Goal: Information Seeking & Learning: Learn about a topic

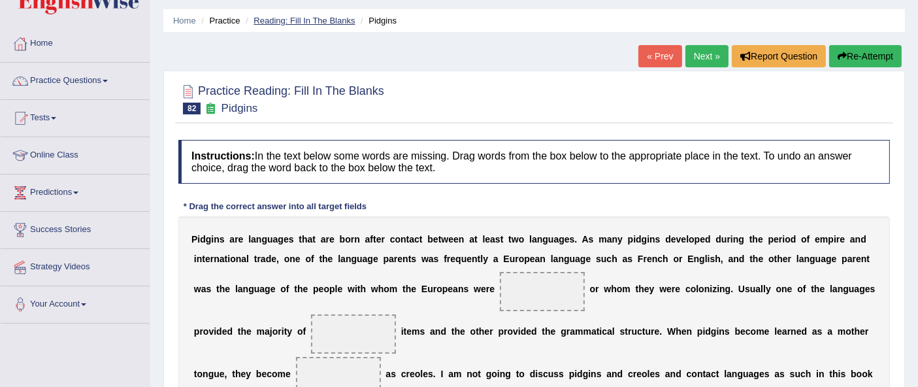
click at [300, 21] on link "Reading: Fill In The Blanks" at bounding box center [303, 21] width 101 height 10
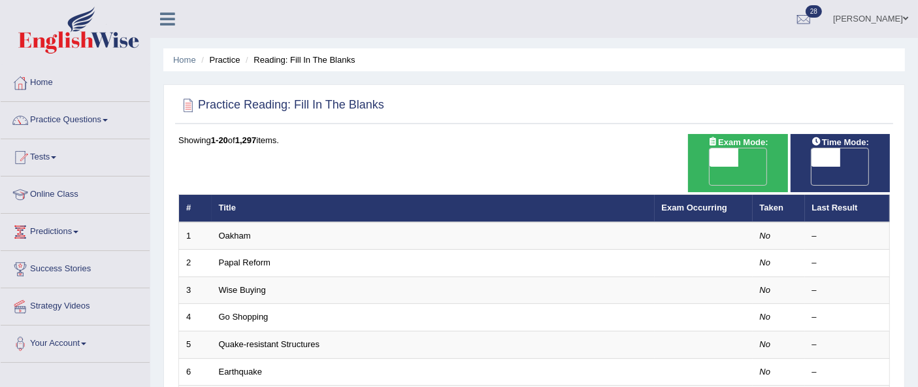
click at [709, 167] on span "OFF" at bounding box center [695, 176] width 29 height 18
checkbox input "true"
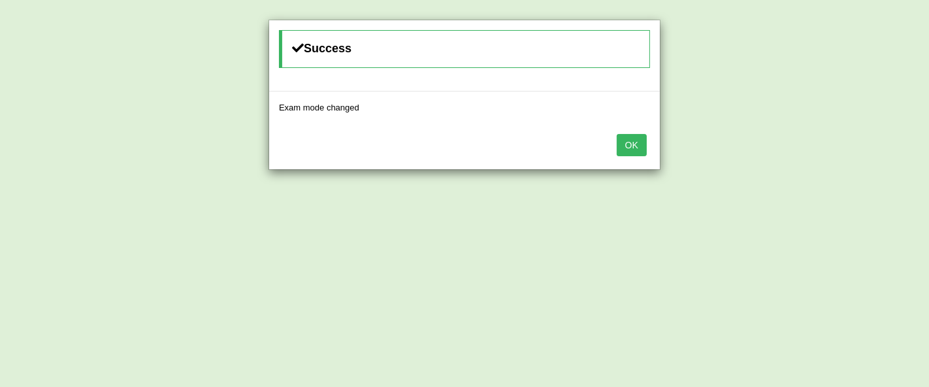
click at [626, 146] on button "OK" at bounding box center [632, 145] width 30 height 22
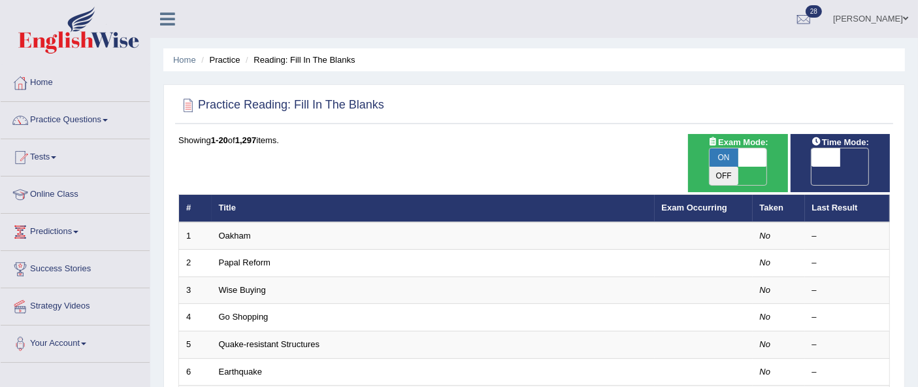
click at [811, 167] on span "OFF" at bounding box center [796, 176] width 29 height 18
checkbox input "true"
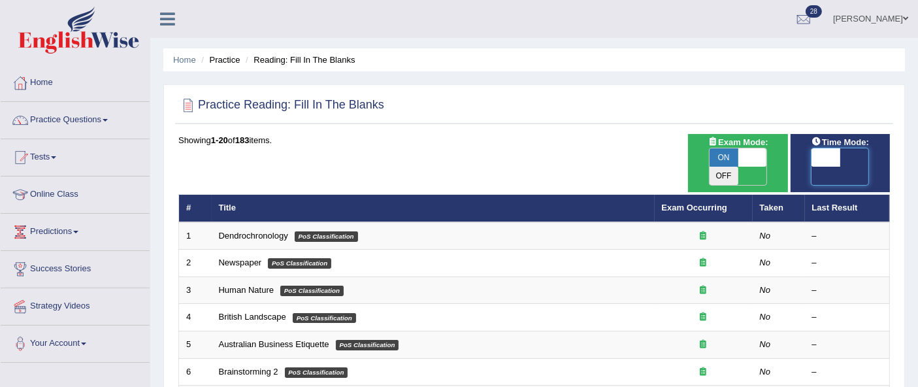
checkbox input "true"
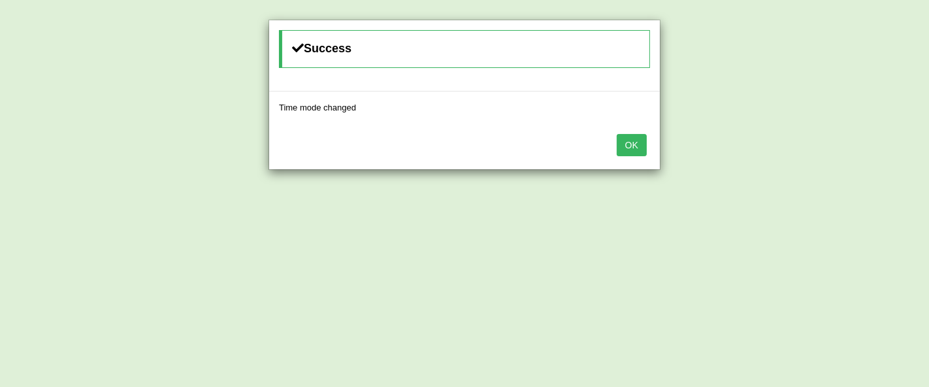
click at [639, 151] on button "OK" at bounding box center [632, 145] width 30 height 22
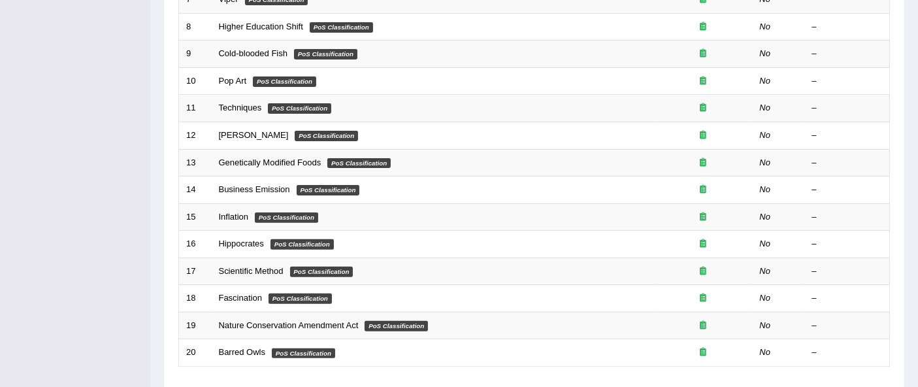
scroll to position [473, 0]
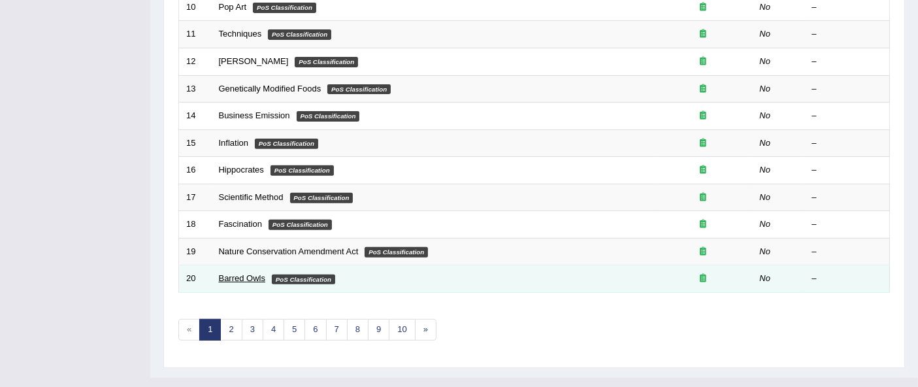
click at [244, 273] on link "Barred Owls" at bounding box center [242, 278] width 47 height 10
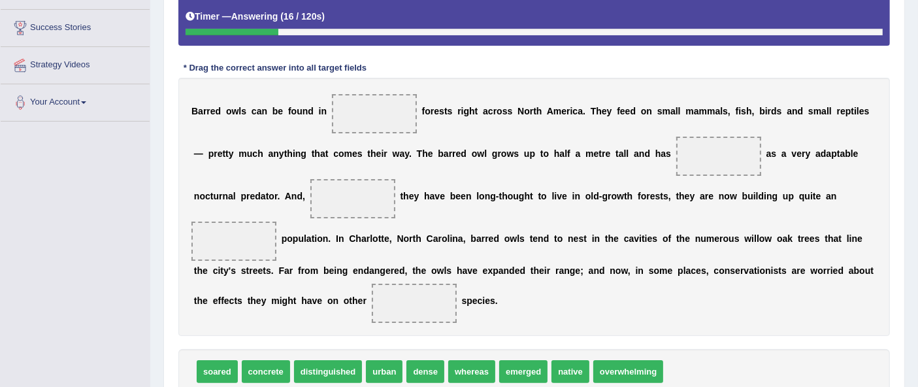
scroll to position [236, 0]
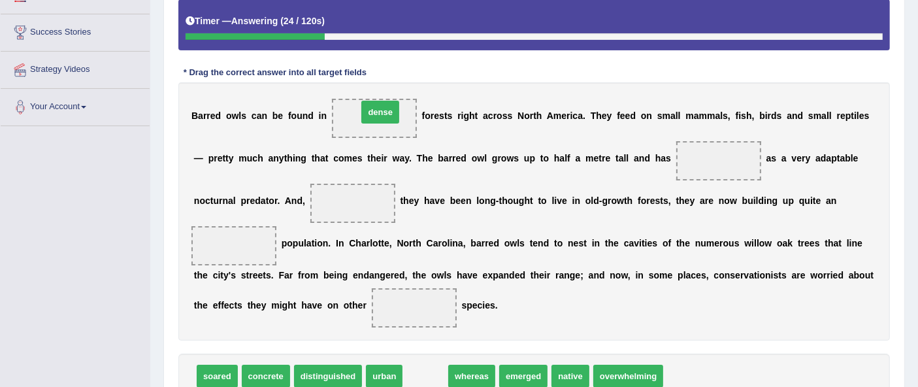
drag, startPoint x: 425, startPoint y: 378, endPoint x: 379, endPoint y: 116, distance: 265.9
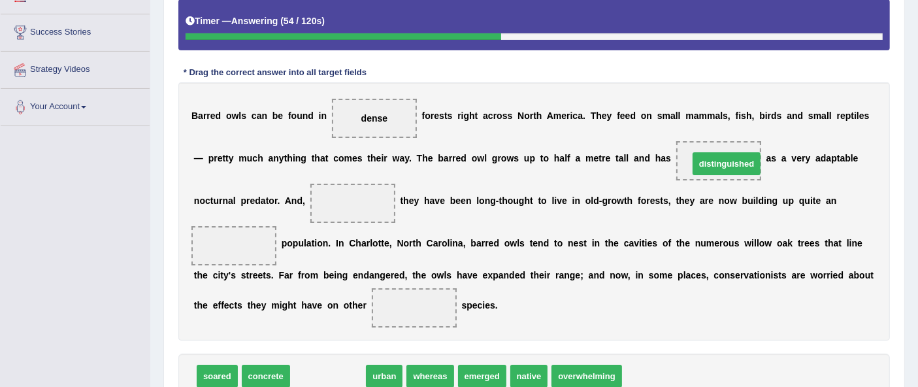
drag, startPoint x: 319, startPoint y: 372, endPoint x: 717, endPoint y: 160, distance: 451.4
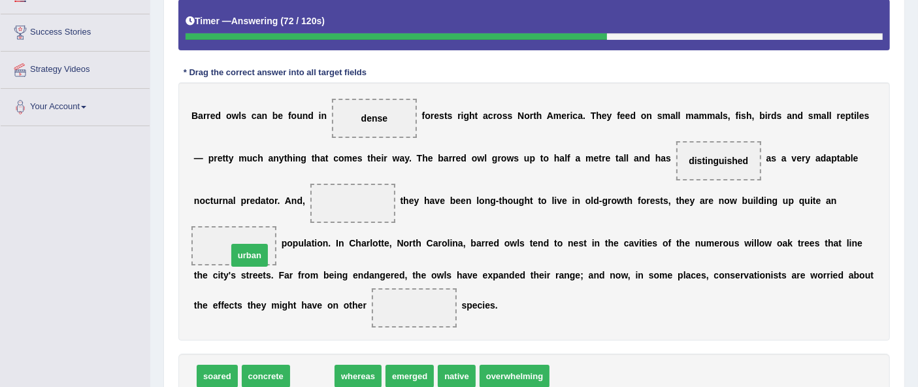
drag, startPoint x: 315, startPoint y: 377, endPoint x: 252, endPoint y: 256, distance: 136.1
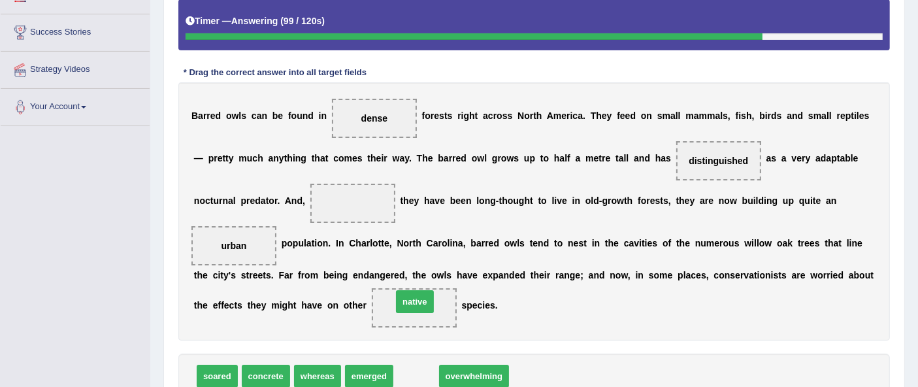
drag, startPoint x: 414, startPoint y: 376, endPoint x: 413, endPoint y: 302, distance: 73.8
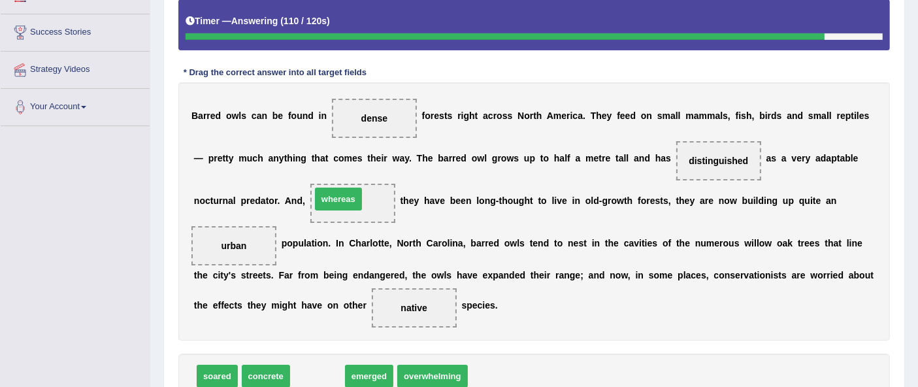
drag, startPoint x: 317, startPoint y: 373, endPoint x: 341, endPoint y: 216, distance: 158.6
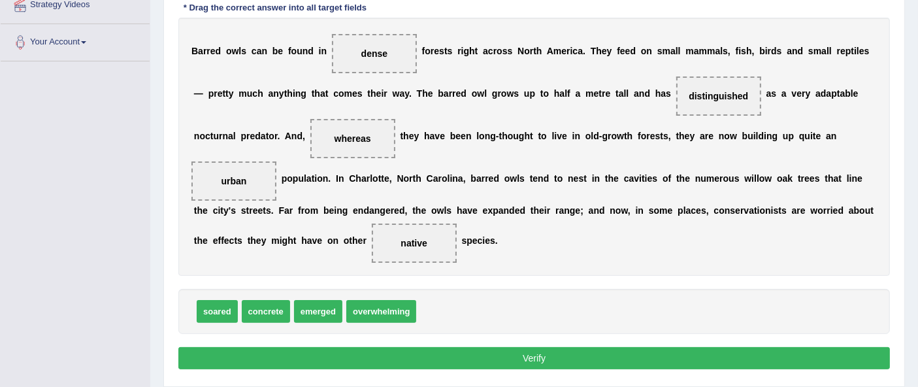
click at [752, 364] on button "Verify" at bounding box center [533, 358] width 711 height 22
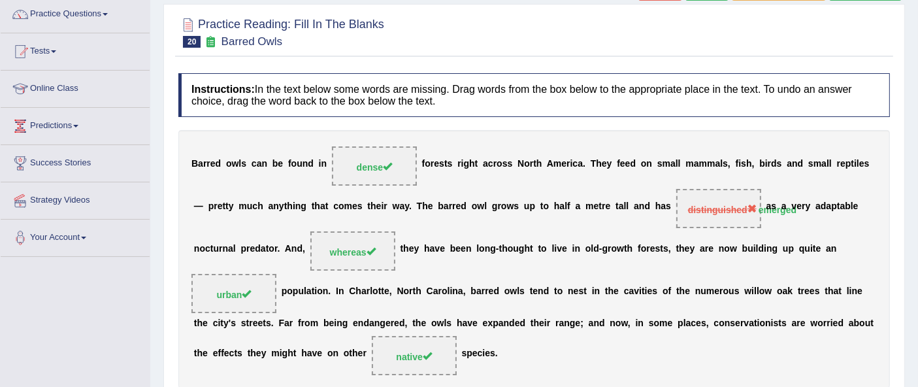
scroll to position [0, 0]
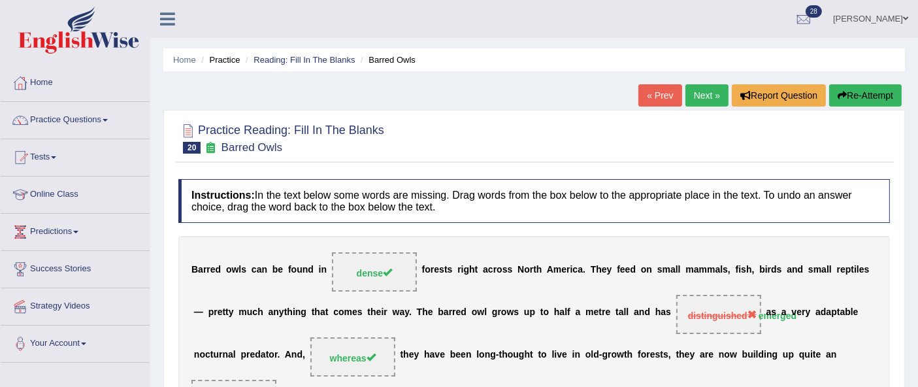
click at [690, 89] on link "Next »" at bounding box center [706, 95] width 43 height 22
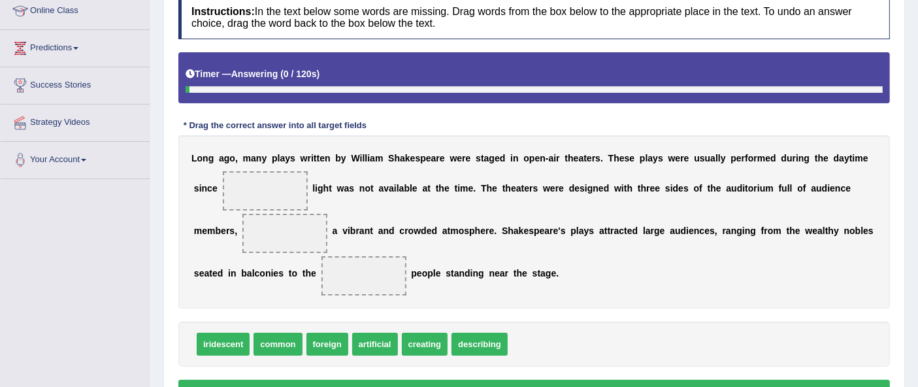
scroll to position [189, 0]
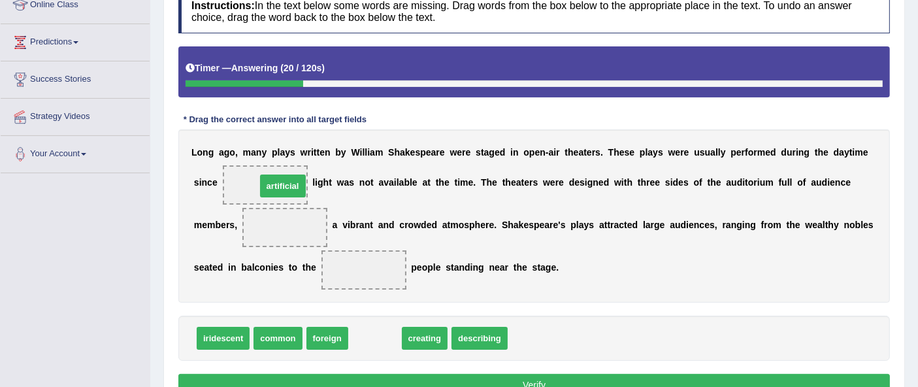
drag, startPoint x: 383, startPoint y: 338, endPoint x: 290, endPoint y: 185, distance: 178.8
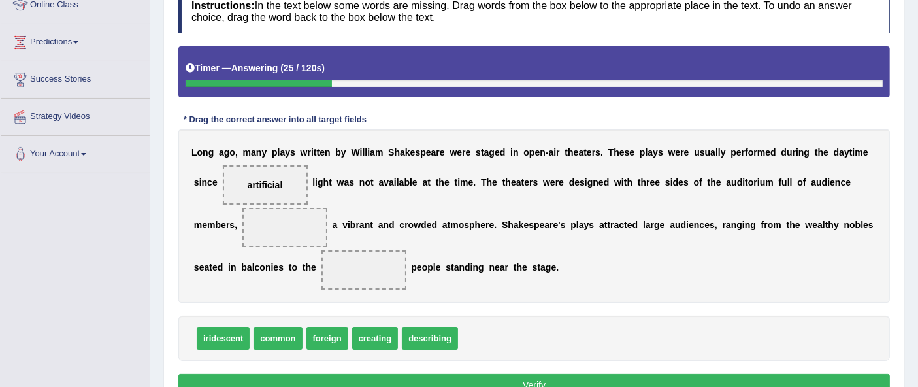
drag, startPoint x: 290, startPoint y: 185, endPoint x: 475, endPoint y: 310, distance: 223.5
click at [475, 310] on div "Instructions: In the text below some words are missing. Drag words from the box…" at bounding box center [534, 194] width 718 height 423
drag, startPoint x: 266, startPoint y: 183, endPoint x: 499, endPoint y: 347, distance: 284.5
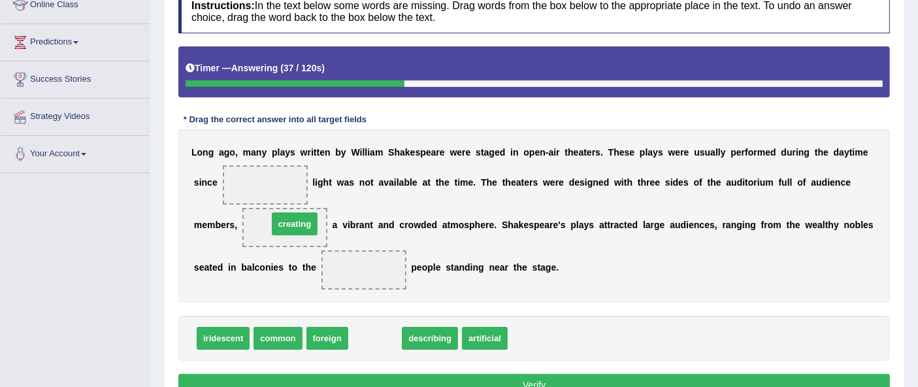
drag, startPoint x: 368, startPoint y: 333, endPoint x: 289, endPoint y: 219, distance: 139.3
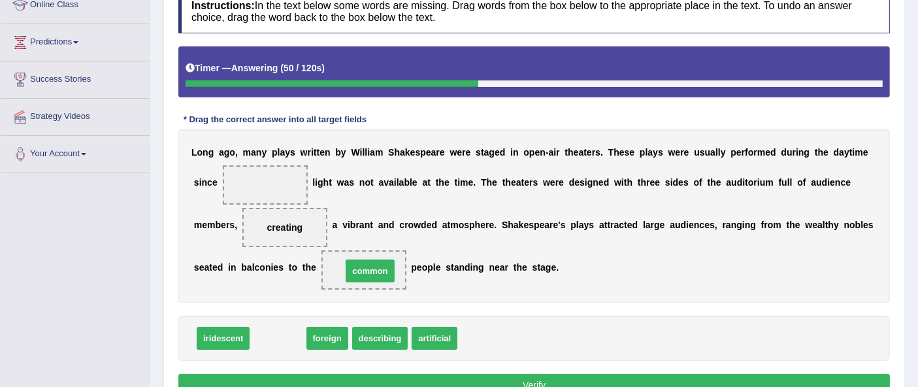
drag, startPoint x: 288, startPoint y: 332, endPoint x: 379, endPoint y: 264, distance: 113.8
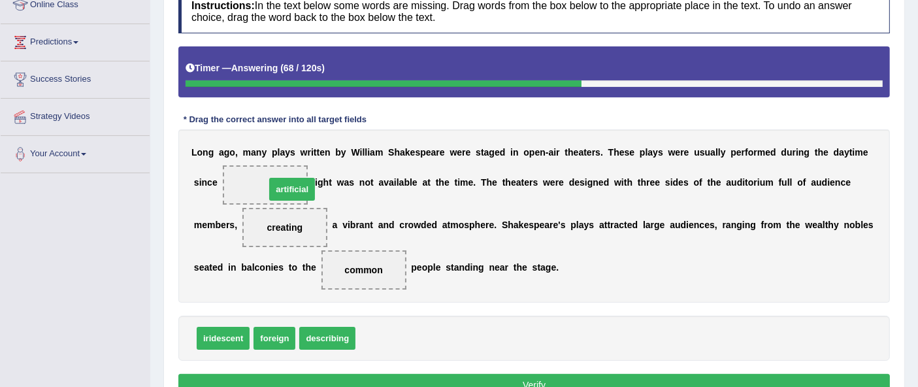
drag, startPoint x: 373, startPoint y: 333, endPoint x: 277, endPoint y: 180, distance: 181.0
click at [504, 374] on button "Verify" at bounding box center [533, 385] width 711 height 22
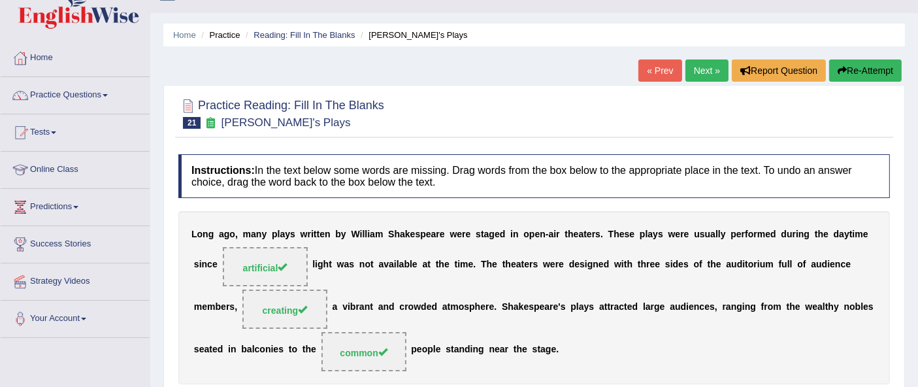
scroll to position [11, 0]
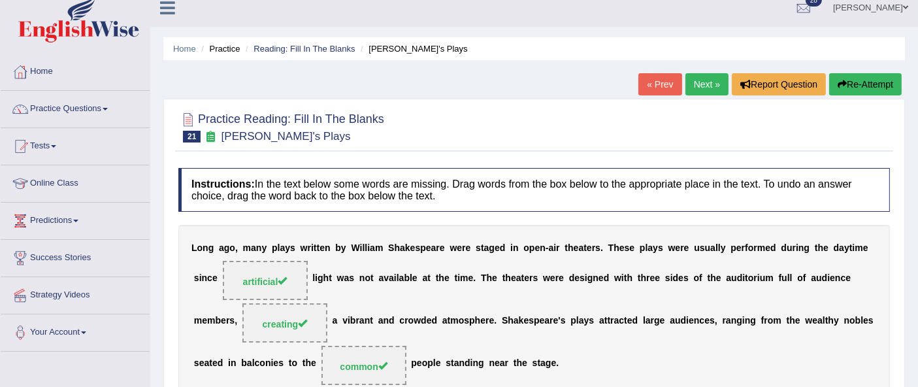
click at [716, 88] on link "Next »" at bounding box center [706, 84] width 43 height 22
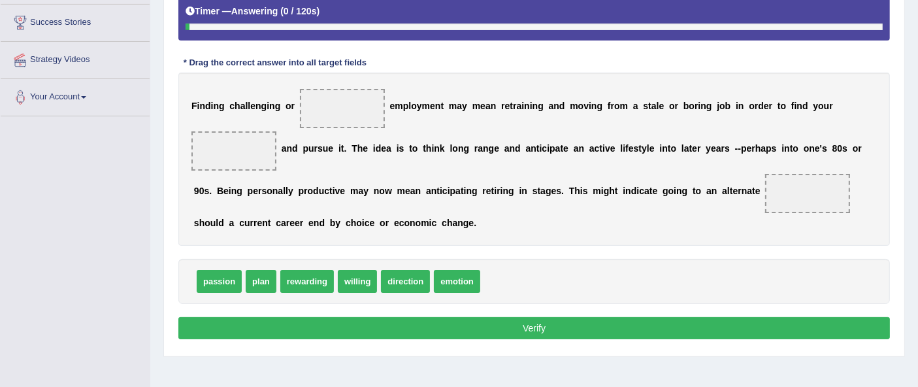
scroll to position [253, 0]
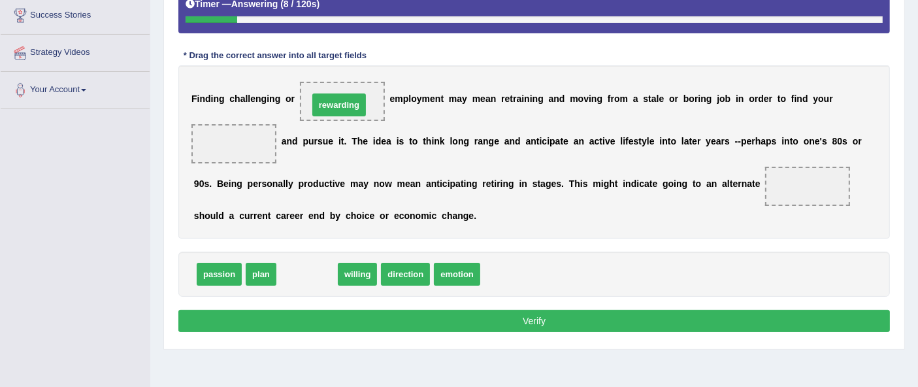
drag, startPoint x: 310, startPoint y: 274, endPoint x: 342, endPoint y: 105, distance: 172.2
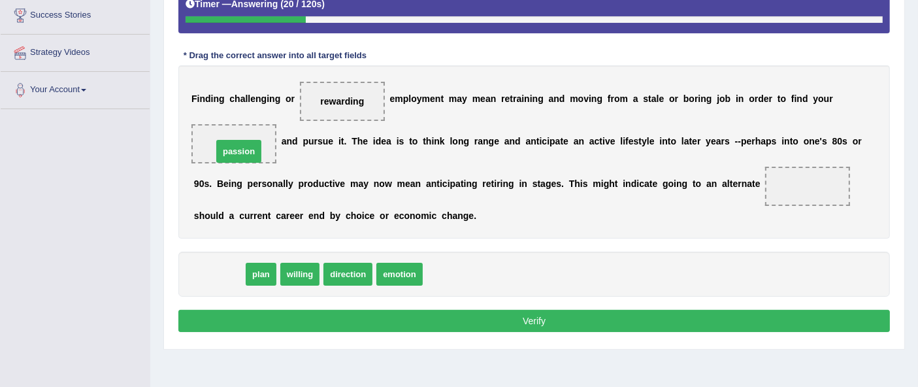
drag, startPoint x: 217, startPoint y: 276, endPoint x: 237, endPoint y: 152, distance: 125.6
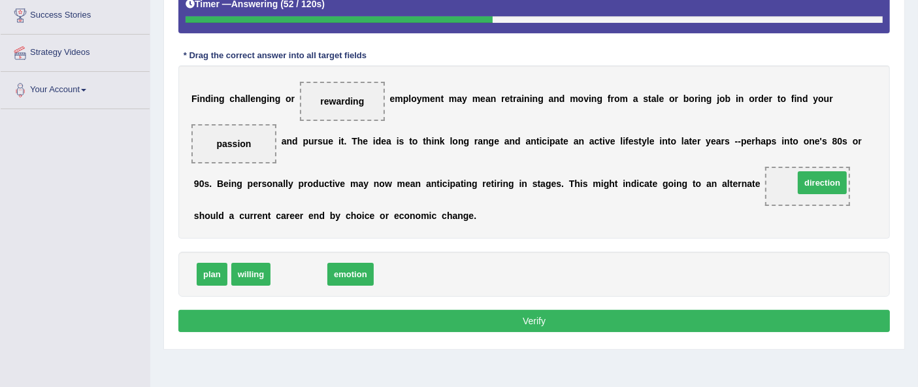
drag, startPoint x: 295, startPoint y: 275, endPoint x: 811, endPoint y: 188, distance: 523.2
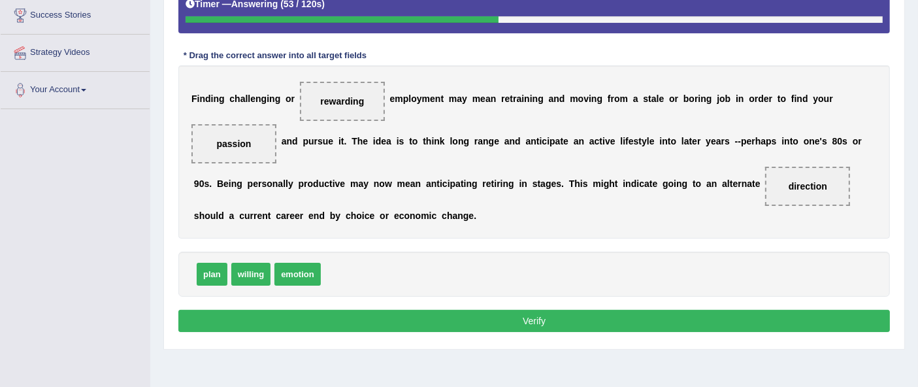
click at [748, 310] on button "Verify" at bounding box center [533, 321] width 711 height 22
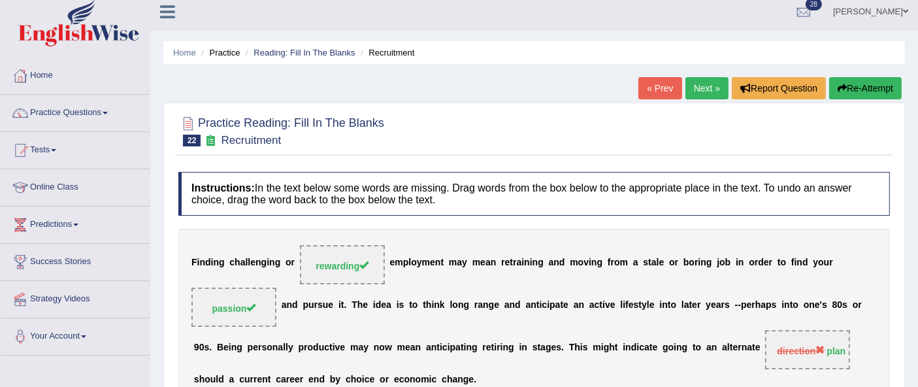
scroll to position [0, 0]
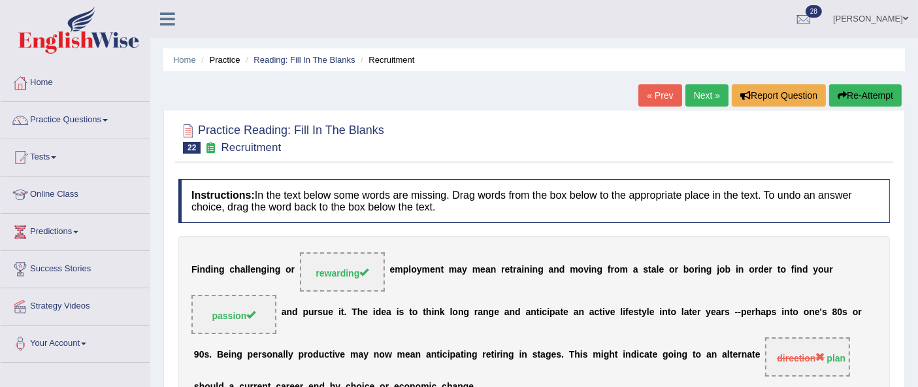
click at [709, 99] on link "Next »" at bounding box center [706, 95] width 43 height 22
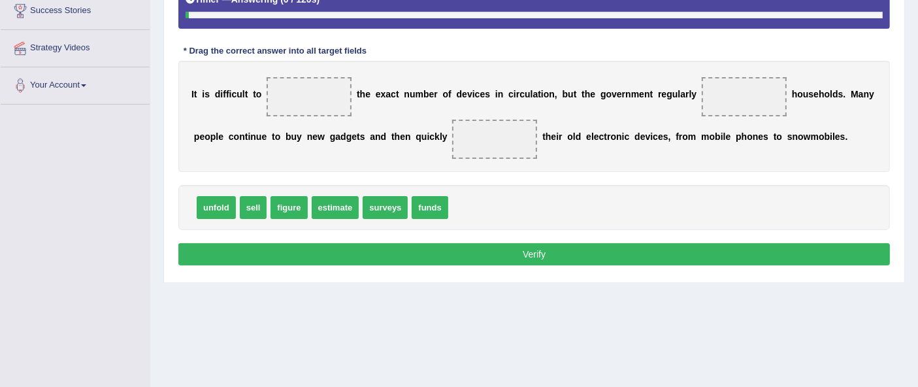
scroll to position [259, 0]
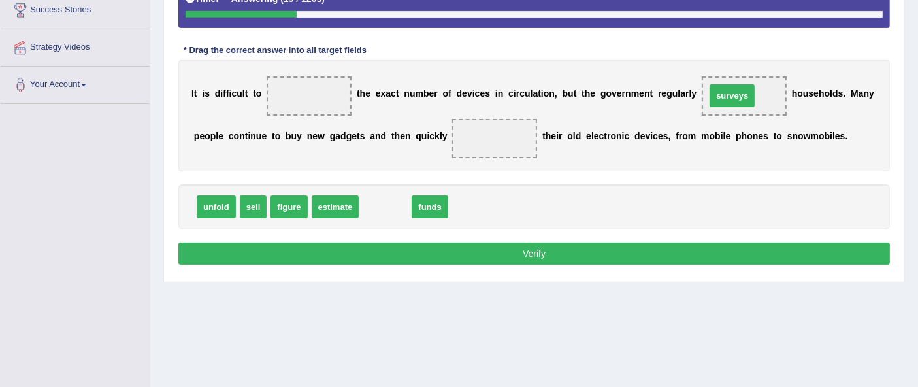
drag, startPoint x: 381, startPoint y: 204, endPoint x: 729, endPoint y: 93, distance: 365.2
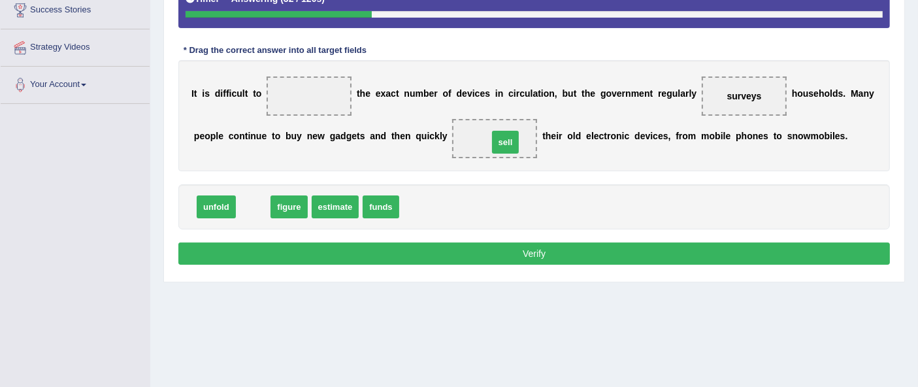
drag, startPoint x: 258, startPoint y: 202, endPoint x: 509, endPoint y: 137, distance: 259.8
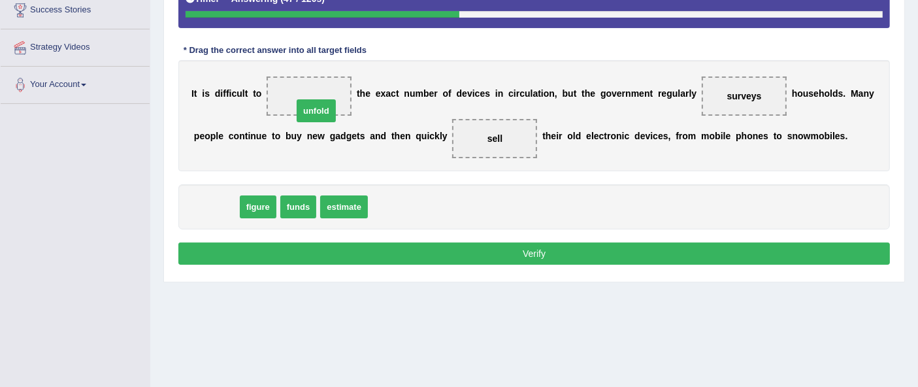
drag, startPoint x: 212, startPoint y: 202, endPoint x: 312, endPoint y: 106, distance: 138.6
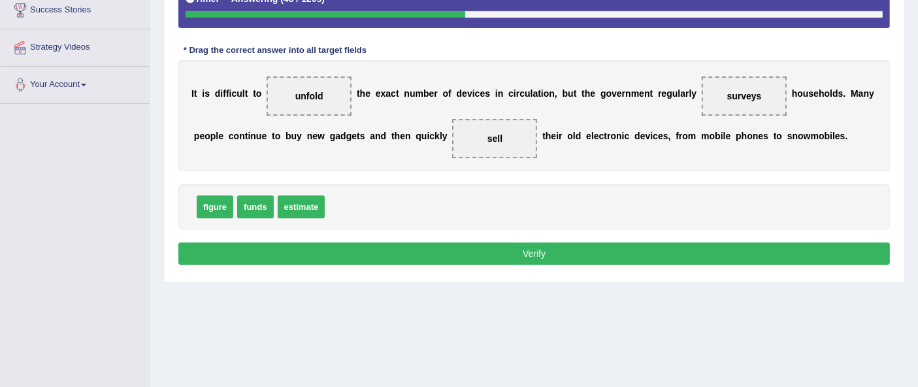
click at [401, 245] on button "Verify" at bounding box center [533, 253] width 711 height 22
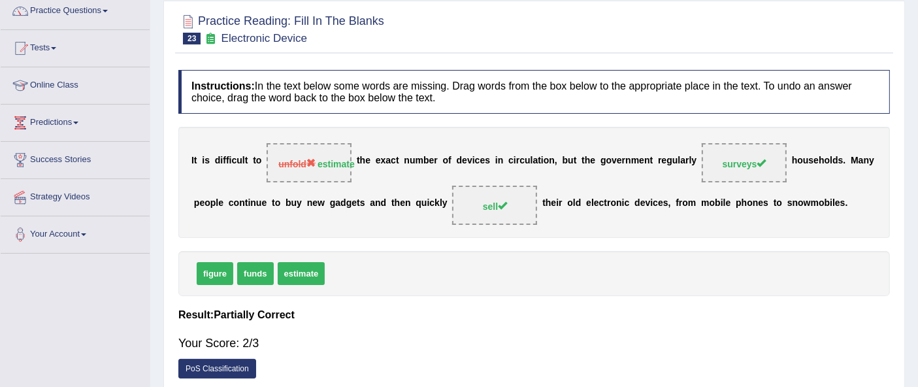
click at [773, 205] on b "t" at bounding box center [774, 203] width 3 height 10
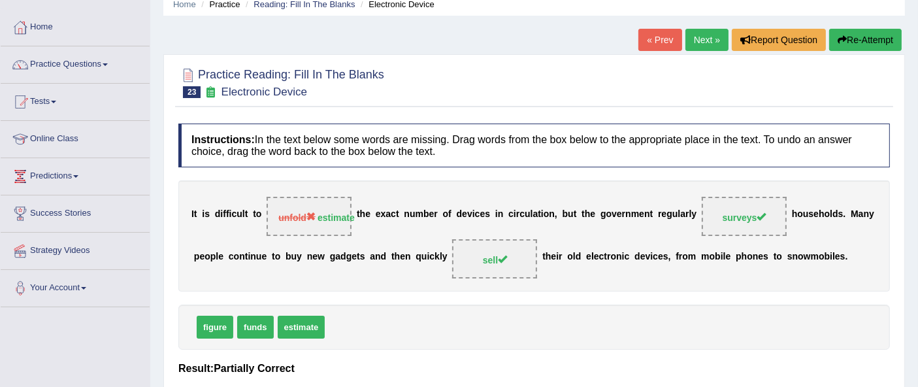
scroll to position [47, 0]
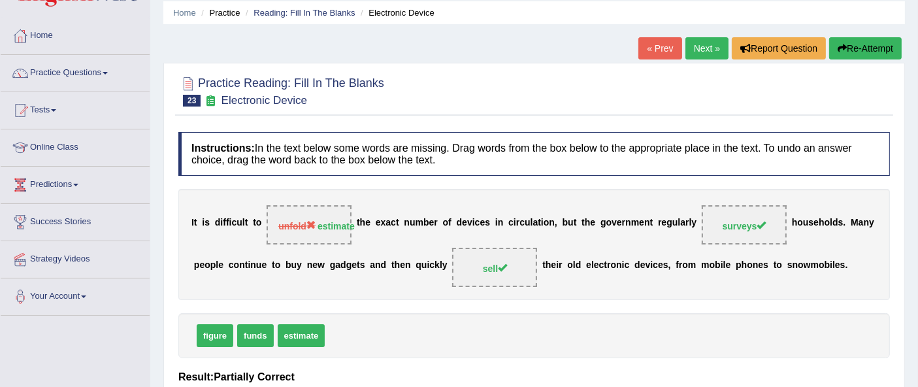
click at [705, 50] on link "Next »" at bounding box center [706, 48] width 43 height 22
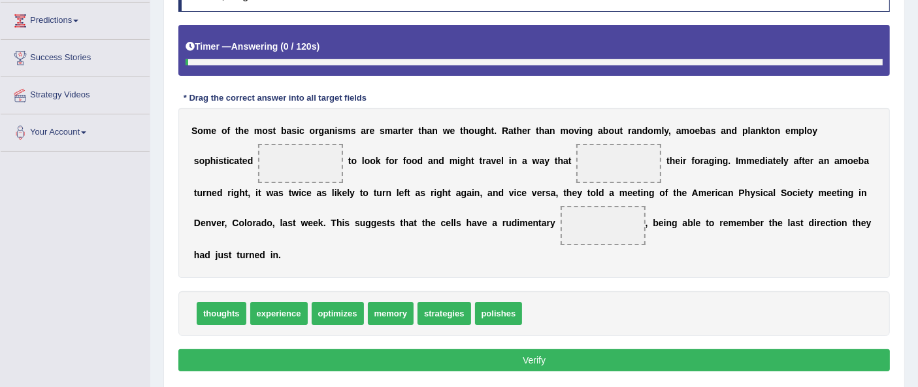
scroll to position [214, 0]
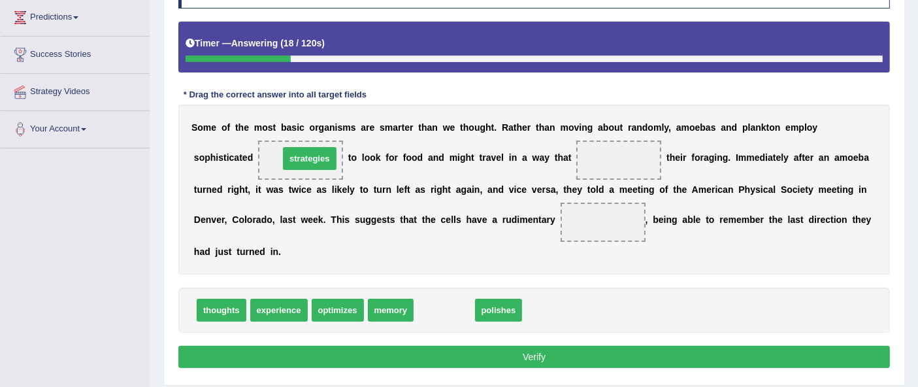
drag, startPoint x: 438, startPoint y: 305, endPoint x: 302, endPoint y: 153, distance: 203.9
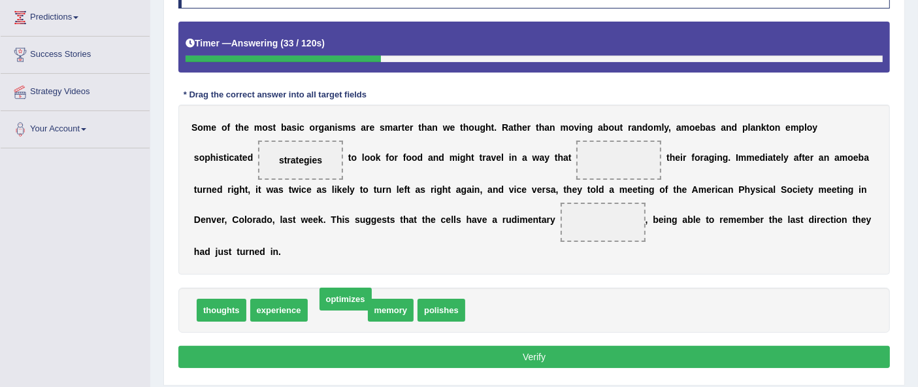
drag, startPoint x: 322, startPoint y: 303, endPoint x: 328, endPoint y: 298, distance: 7.9
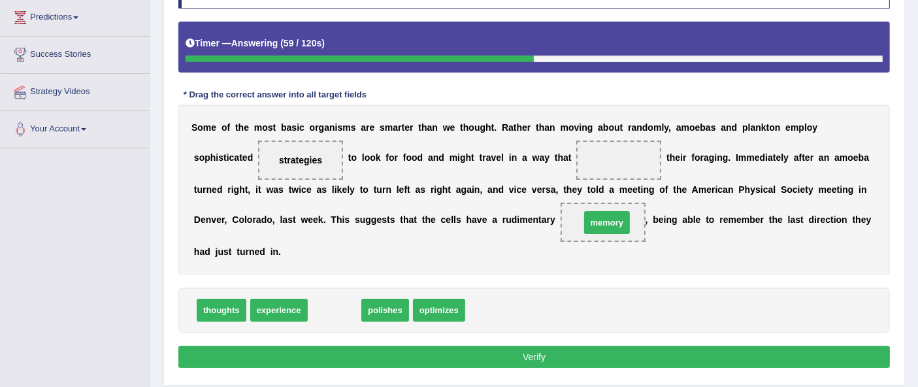
drag, startPoint x: 340, startPoint y: 310, endPoint x: 611, endPoint y: 223, distance: 285.4
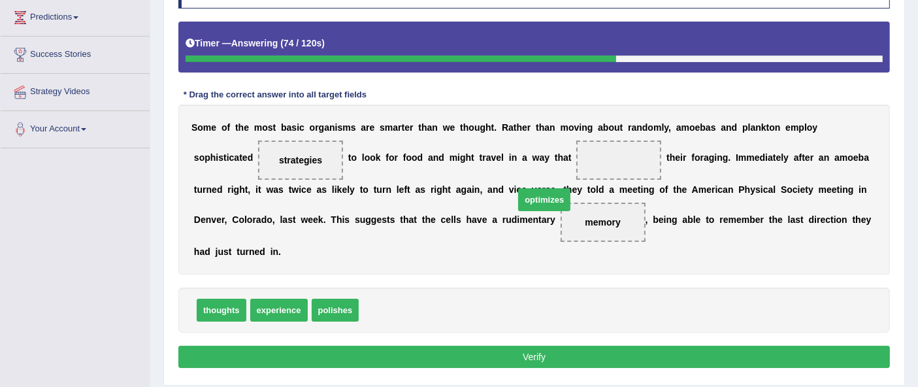
drag, startPoint x: 393, startPoint y: 303, endPoint x: 567, endPoint y: 187, distance: 208.7
drag, startPoint x: 596, startPoint y: 225, endPoint x: 617, endPoint y: 182, distance: 47.3
click at [617, 182] on div "S o m e o f t h e m o s t b a s i c o r g a n i s m s a r e s m a r t e r t h a…" at bounding box center [533, 189] width 711 height 170
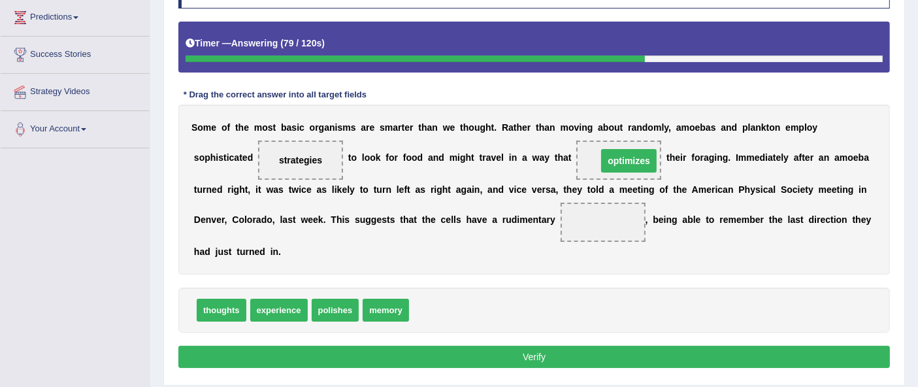
drag, startPoint x: 593, startPoint y: 219, endPoint x: 615, endPoint y: 152, distance: 71.5
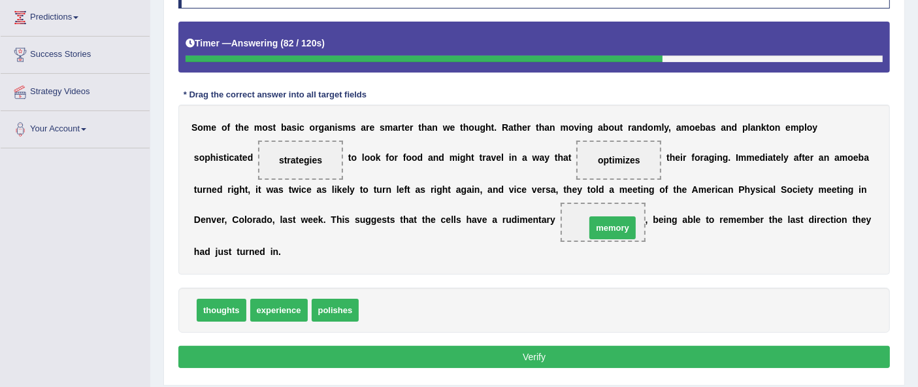
drag, startPoint x: 380, startPoint y: 301, endPoint x: 607, endPoint y: 221, distance: 240.4
click at [486, 352] on button "Verify" at bounding box center [533, 356] width 711 height 22
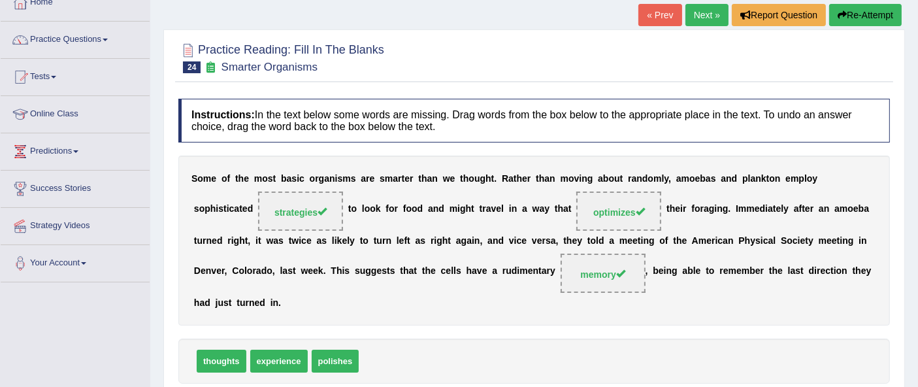
scroll to position [79, 0]
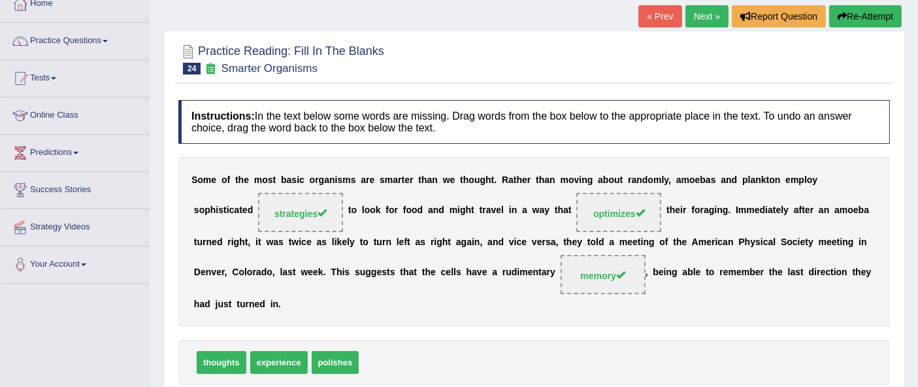
click at [705, 20] on link "Next »" at bounding box center [706, 16] width 43 height 22
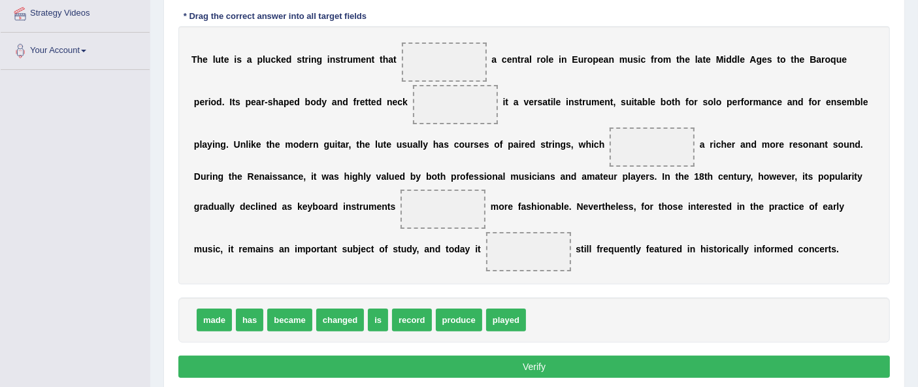
drag, startPoint x: 452, startPoint y: 336, endPoint x: 496, endPoint y: 316, distance: 48.8
click at [496, 316] on div "made has became changed is record produce played" at bounding box center [533, 319] width 711 height 45
drag, startPoint x: 496, startPoint y: 316, endPoint x: 440, endPoint y: 58, distance: 264.0
click at [323, 165] on div "T h e l u t e i s a p l u c k e d s t r i n g i n s t r u m e n t t h a t playe…" at bounding box center [533, 155] width 711 height 258
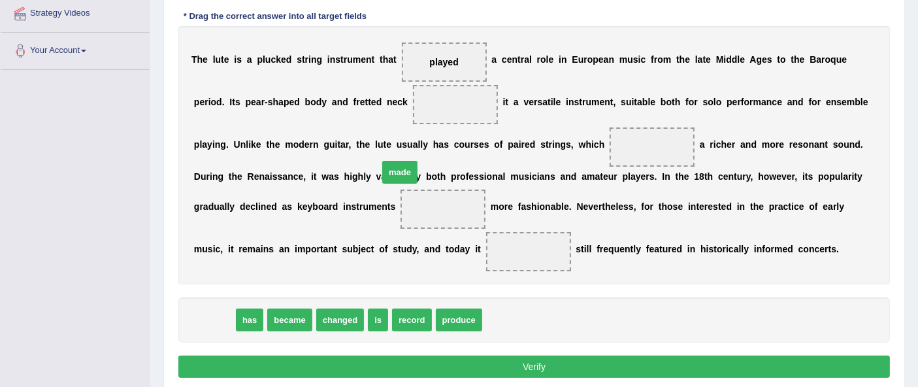
drag, startPoint x: 216, startPoint y: 315, endPoint x: 423, endPoint y: 144, distance: 269.1
click at [417, 161] on span "made" at bounding box center [399, 172] width 35 height 23
drag, startPoint x: 212, startPoint y: 317, endPoint x: 474, endPoint y: 104, distance: 336.6
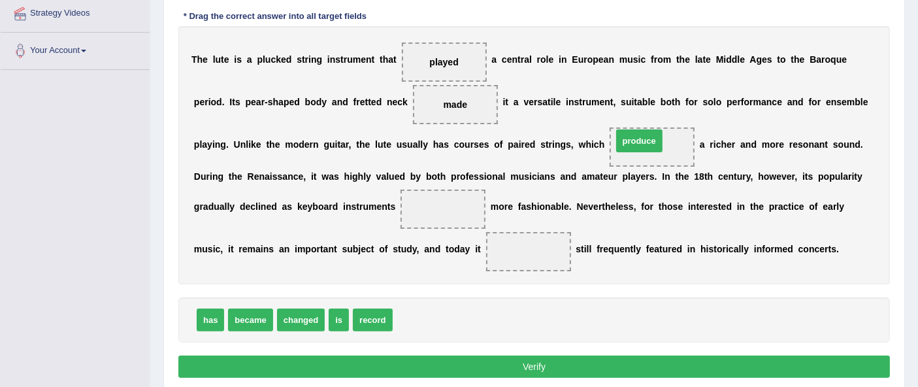
drag, startPoint x: 417, startPoint y: 316, endPoint x: 636, endPoint y: 138, distance: 282.3
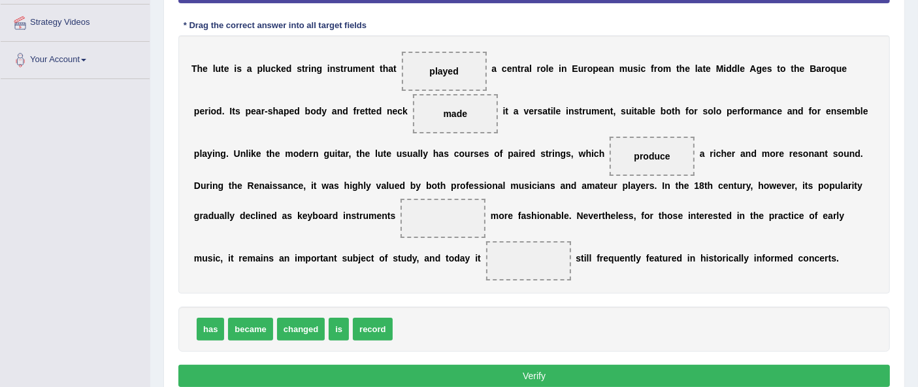
scroll to position [284, 0]
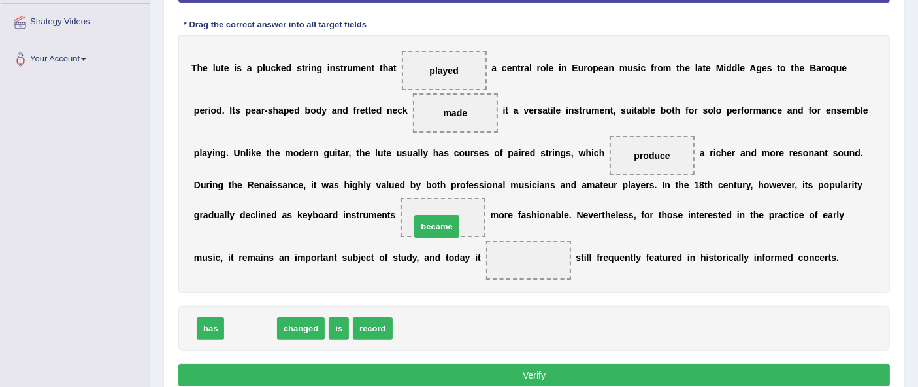
drag, startPoint x: 256, startPoint y: 321, endPoint x: 442, endPoint y: 220, distance: 211.9
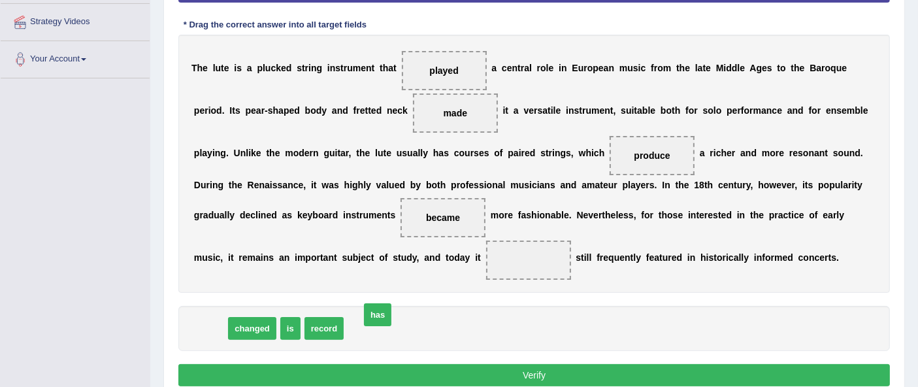
drag, startPoint x: 216, startPoint y: 320, endPoint x: 383, endPoint y: 307, distance: 167.7
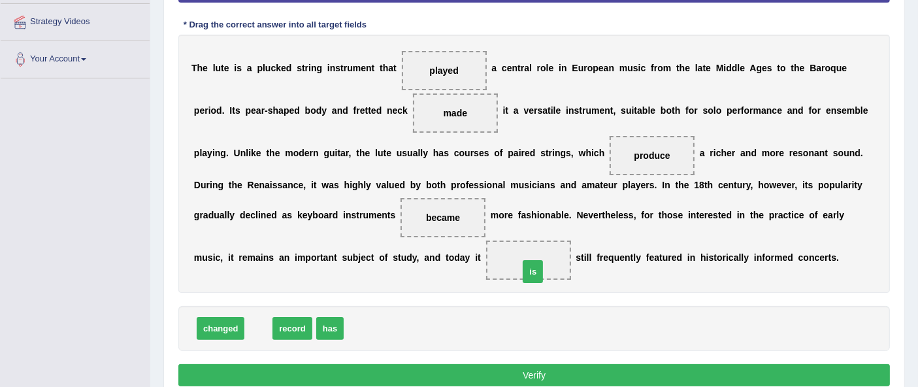
drag, startPoint x: 263, startPoint y: 321, endPoint x: 539, endPoint y: 262, distance: 282.6
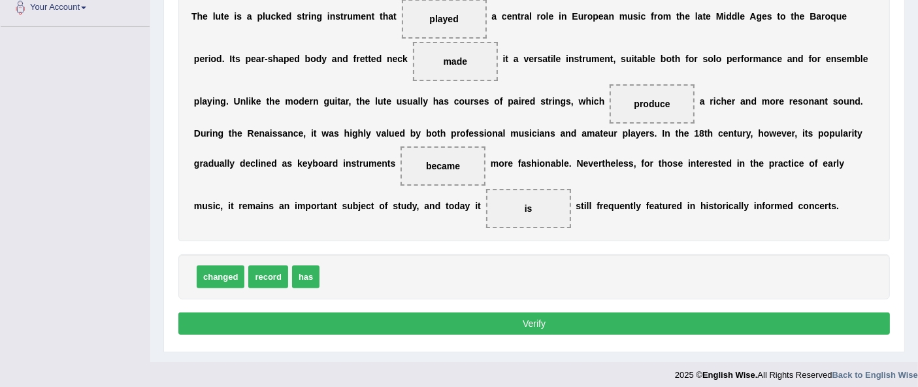
click at [793, 327] on button "Verify" at bounding box center [533, 323] width 711 height 22
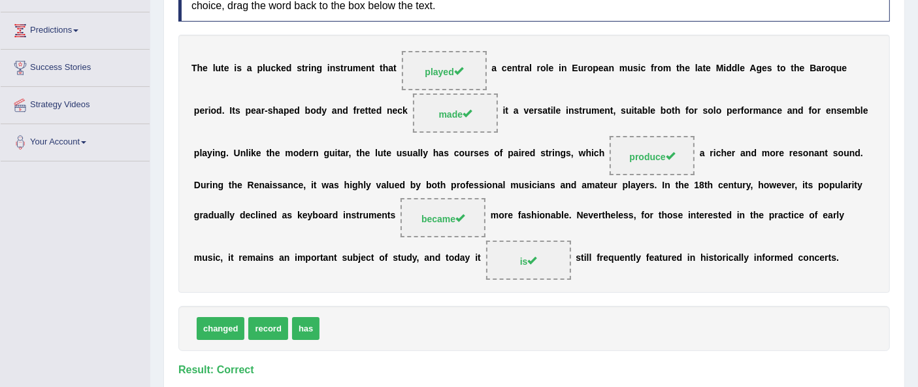
scroll to position [0, 0]
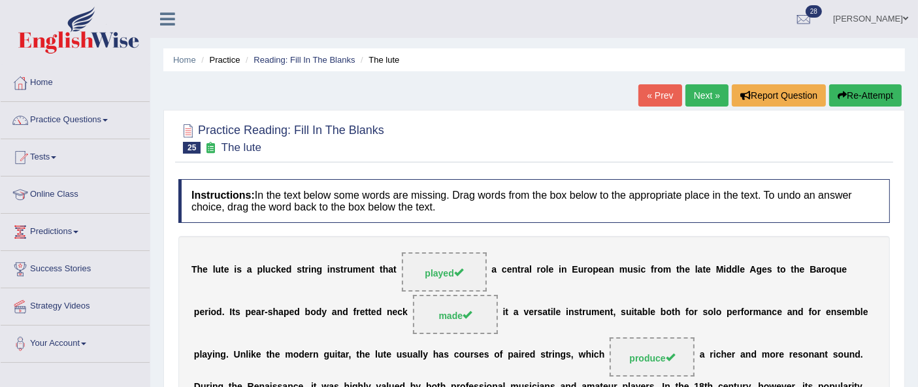
click at [693, 101] on link "Next »" at bounding box center [706, 95] width 43 height 22
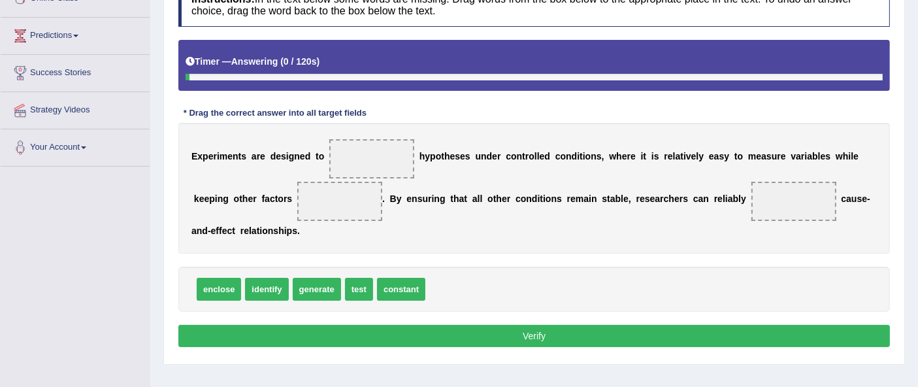
scroll to position [201, 0]
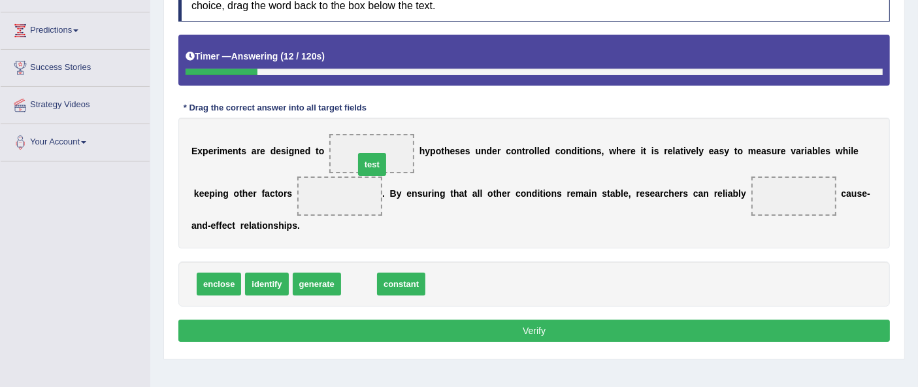
drag, startPoint x: 364, startPoint y: 281, endPoint x: 377, endPoint y: 158, distance: 123.5
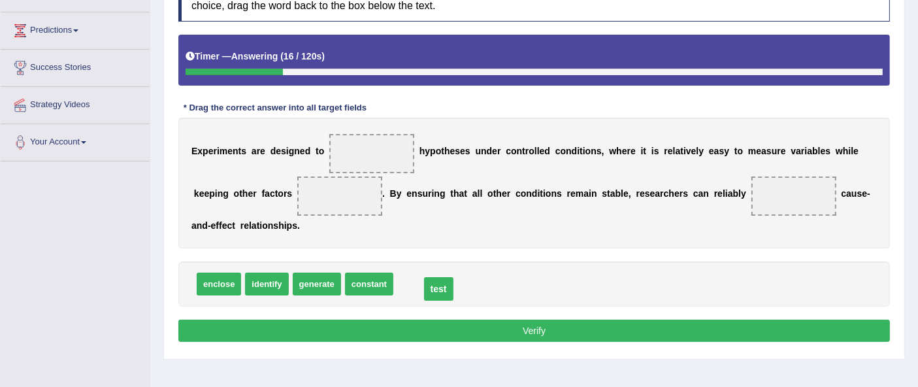
drag, startPoint x: 364, startPoint y: 152, endPoint x: 431, endPoint y: 289, distance: 153.3
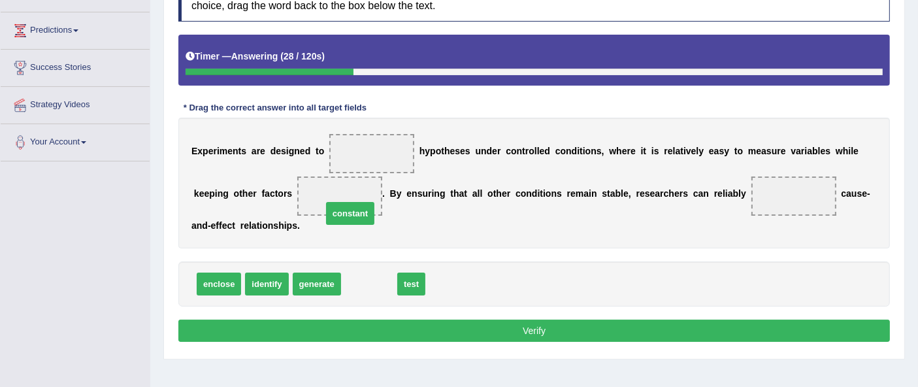
drag, startPoint x: 370, startPoint y: 281, endPoint x: 348, endPoint y: 195, distance: 88.9
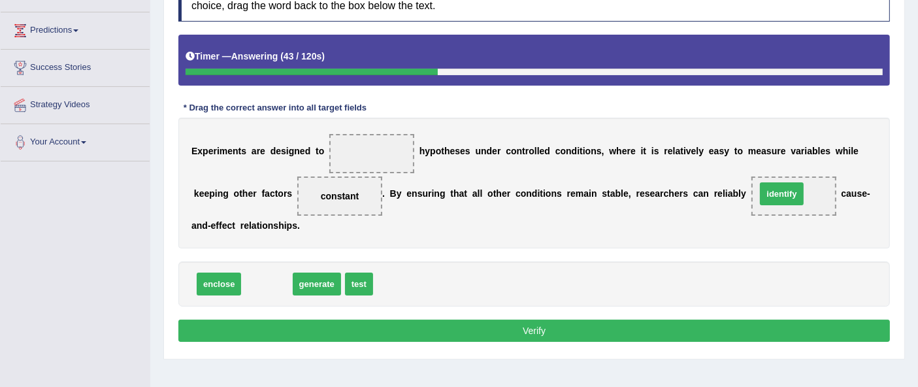
drag, startPoint x: 272, startPoint y: 282, endPoint x: 794, endPoint y: 192, distance: 529.6
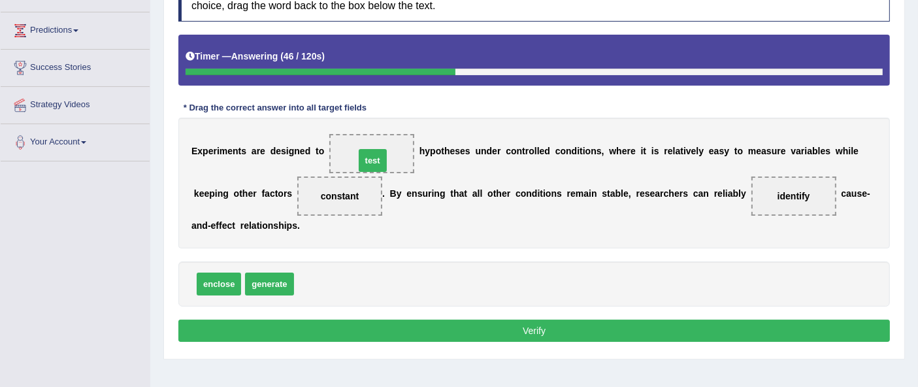
drag, startPoint x: 308, startPoint y: 277, endPoint x: 368, endPoint y: 151, distance: 139.9
click at [404, 325] on button "Verify" at bounding box center [533, 330] width 711 height 22
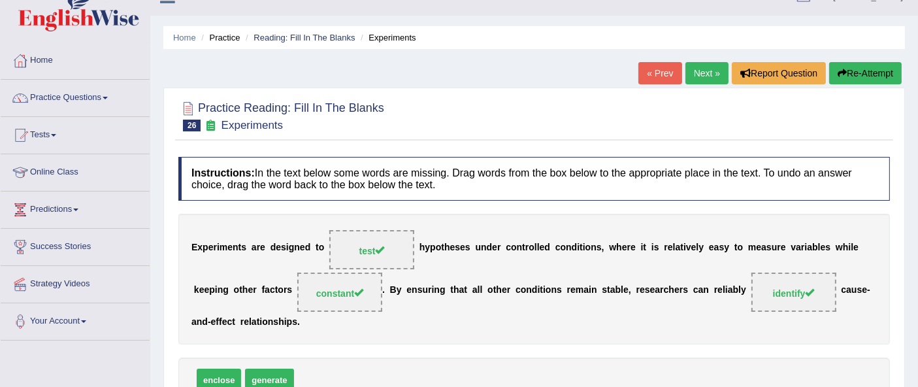
scroll to position [0, 0]
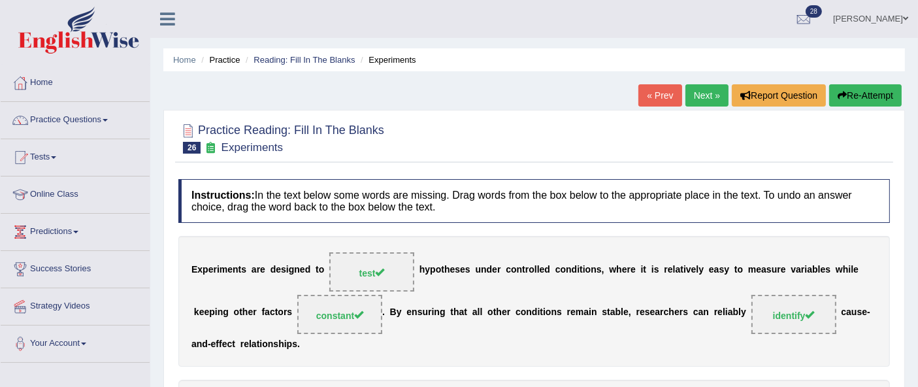
click at [703, 104] on link "Next »" at bounding box center [706, 95] width 43 height 22
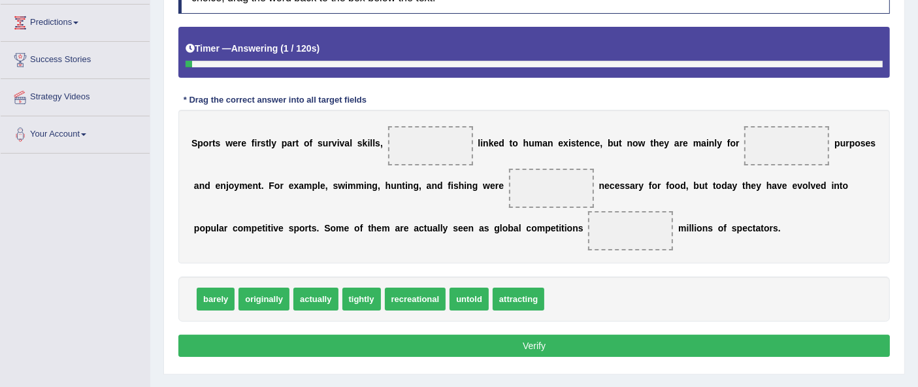
scroll to position [209, 0]
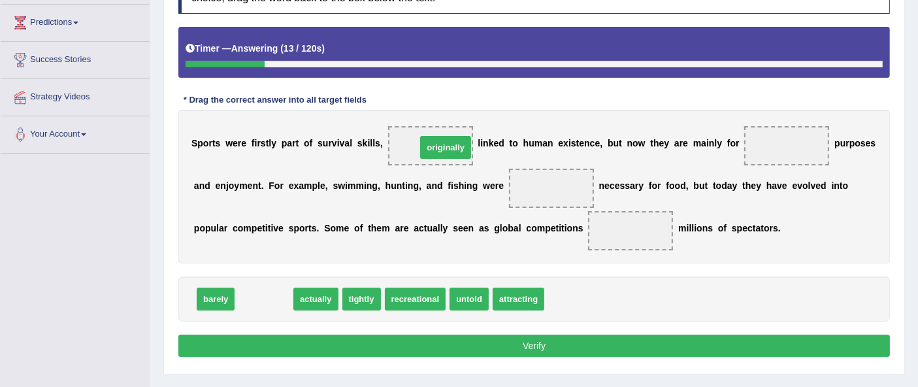
drag, startPoint x: 270, startPoint y: 296, endPoint x: 443, endPoint y: 139, distance: 233.0
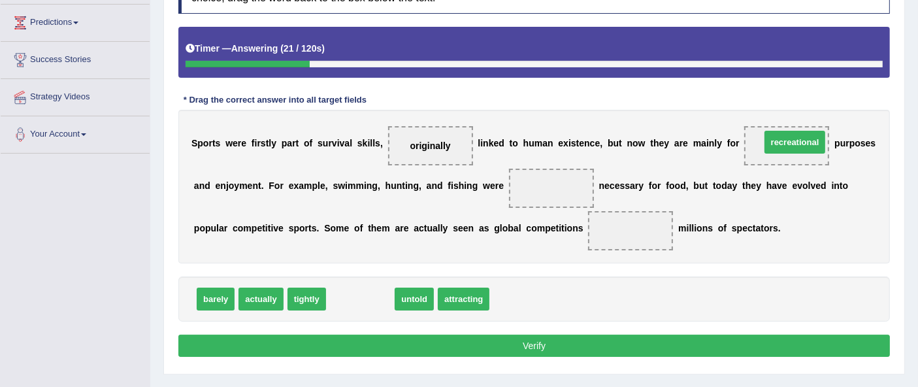
drag, startPoint x: 355, startPoint y: 294, endPoint x: 786, endPoint y: 138, distance: 459.1
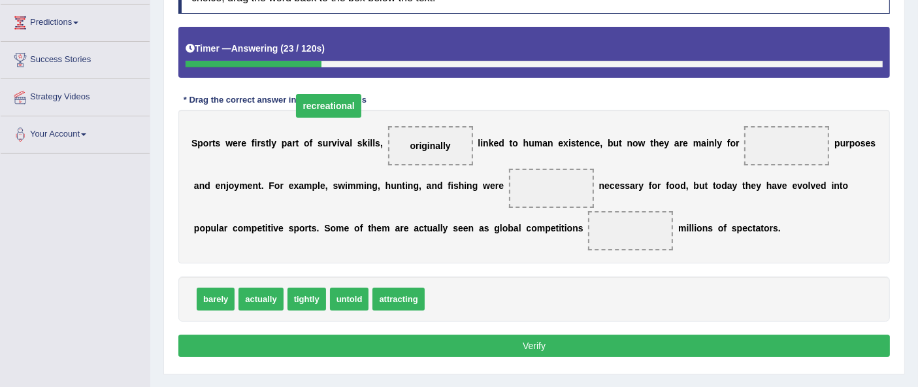
drag, startPoint x: 786, startPoint y: 138, endPoint x: 327, endPoint y: 99, distance: 461.5
click at [327, 99] on span "recreational" at bounding box center [328, 106] width 65 height 24
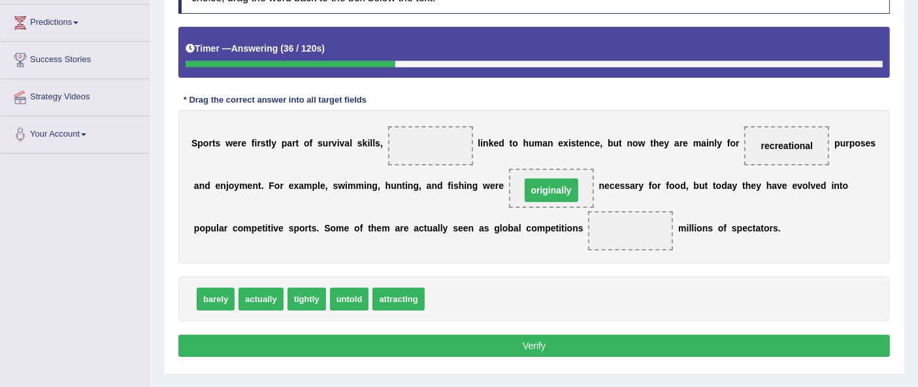
drag, startPoint x: 436, startPoint y: 138, endPoint x: 557, endPoint y: 183, distance: 128.7
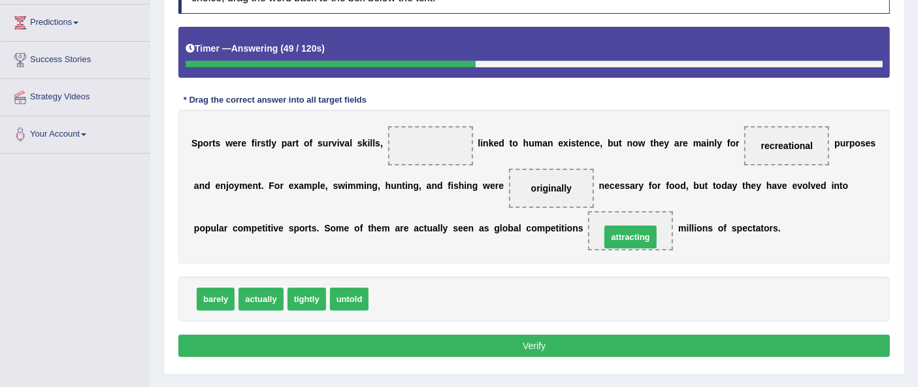
drag, startPoint x: 408, startPoint y: 292, endPoint x: 640, endPoint y: 230, distance: 240.0
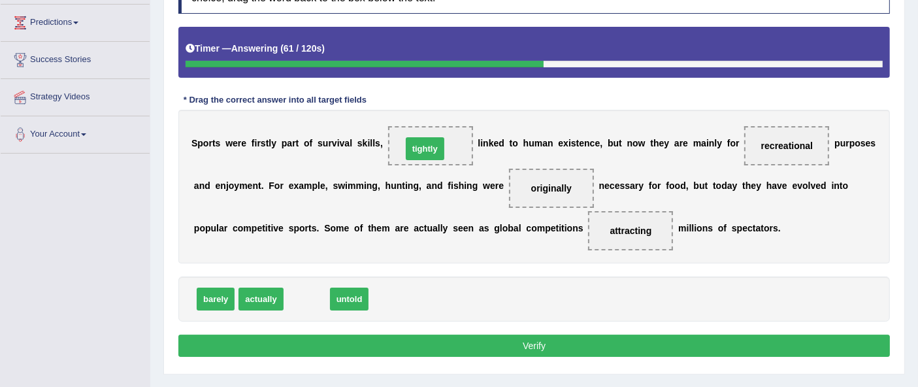
drag, startPoint x: 312, startPoint y: 294, endPoint x: 430, endPoint y: 143, distance: 191.7
click at [490, 345] on button "Verify" at bounding box center [533, 345] width 711 height 22
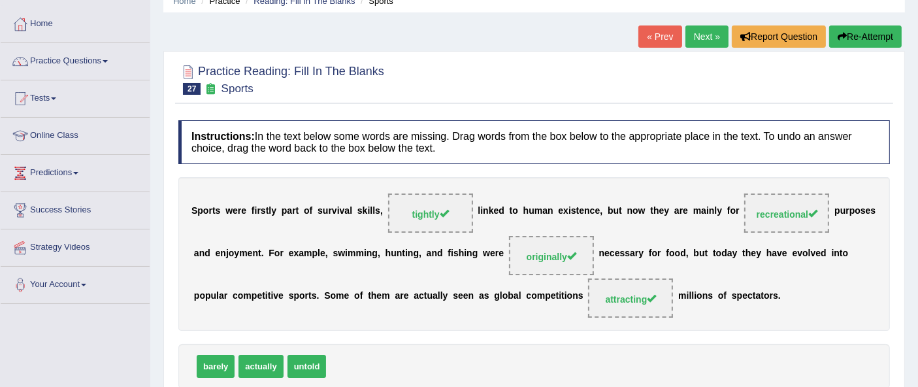
scroll to position [58, 0]
click at [80, 60] on link "Practice Questions" at bounding box center [75, 60] width 149 height 33
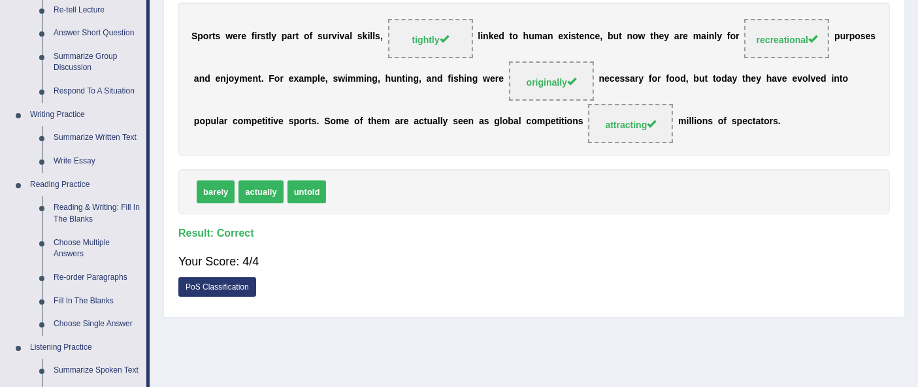
scroll to position [238, 0]
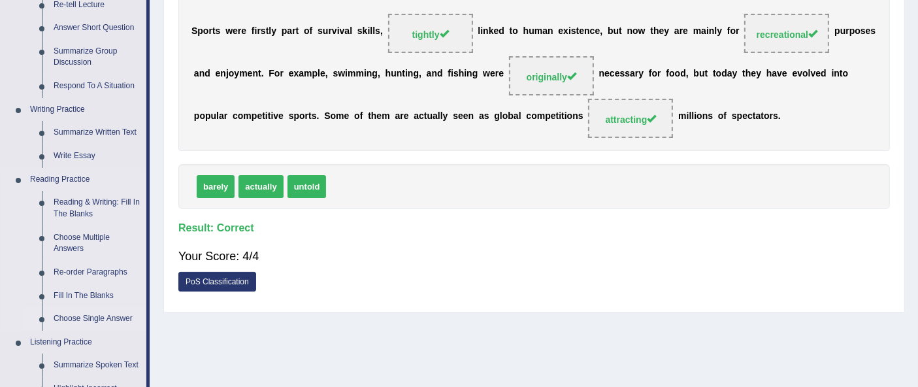
click at [48, 313] on link "Choose Single Answer" at bounding box center [97, 319] width 99 height 24
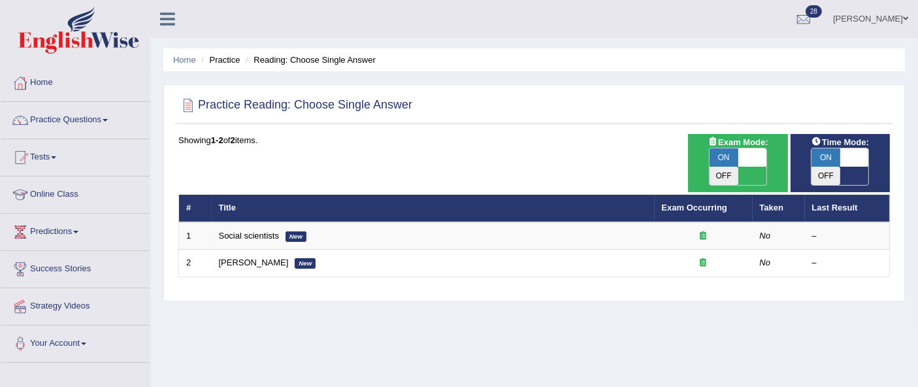
click at [94, 112] on link "Practice Questions" at bounding box center [75, 118] width 149 height 33
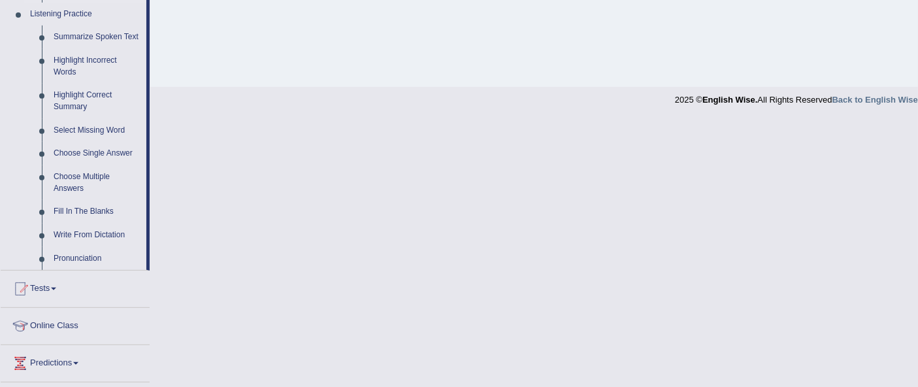
scroll to position [568, 0]
